Goal: Manage account settings

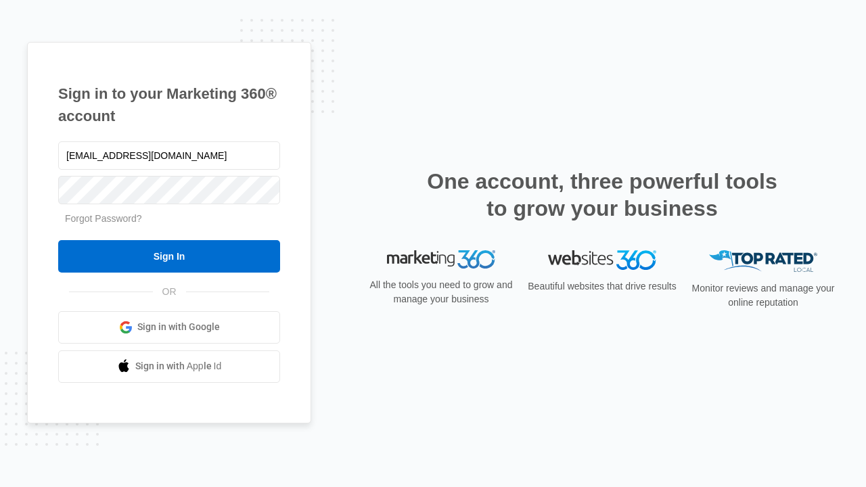
type input "dankie614@gmail.com"
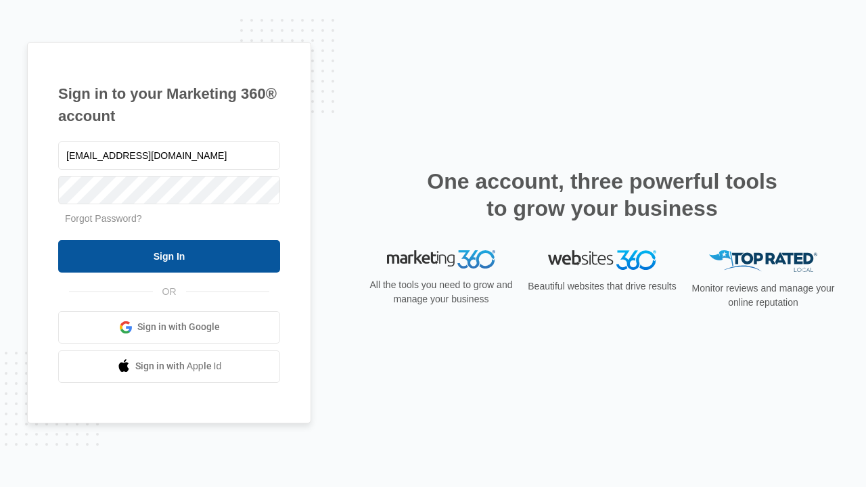
click at [169, 256] on input "Sign In" at bounding box center [169, 256] width 222 height 32
